Goal: Task Accomplishment & Management: Manage account settings

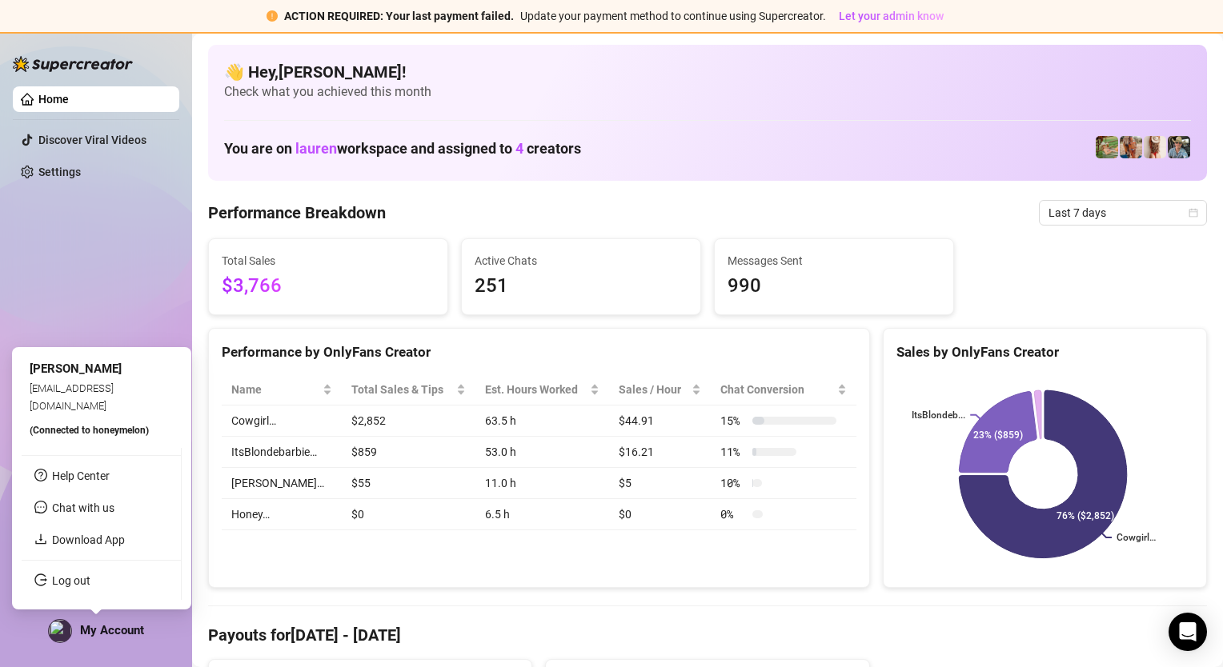
click at [112, 631] on span "My Account" at bounding box center [112, 630] width 64 height 14
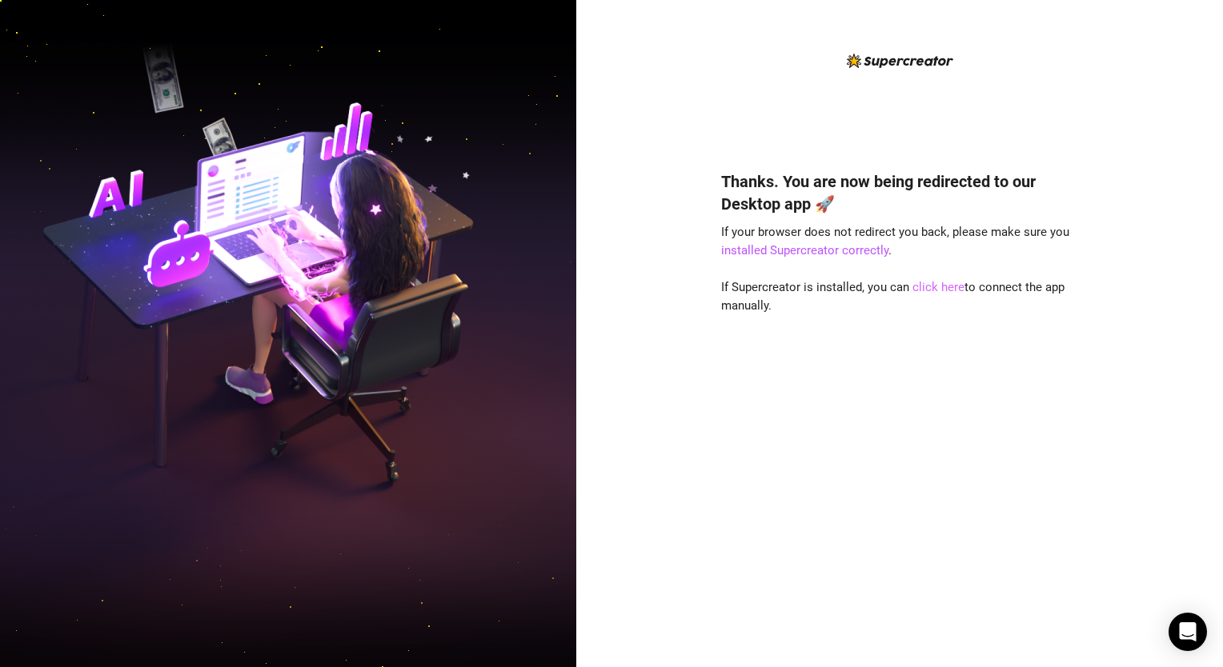
click at [944, 292] on link "click here" at bounding box center [938, 287] width 52 height 14
